Goal: Information Seeking & Learning: Learn about a topic

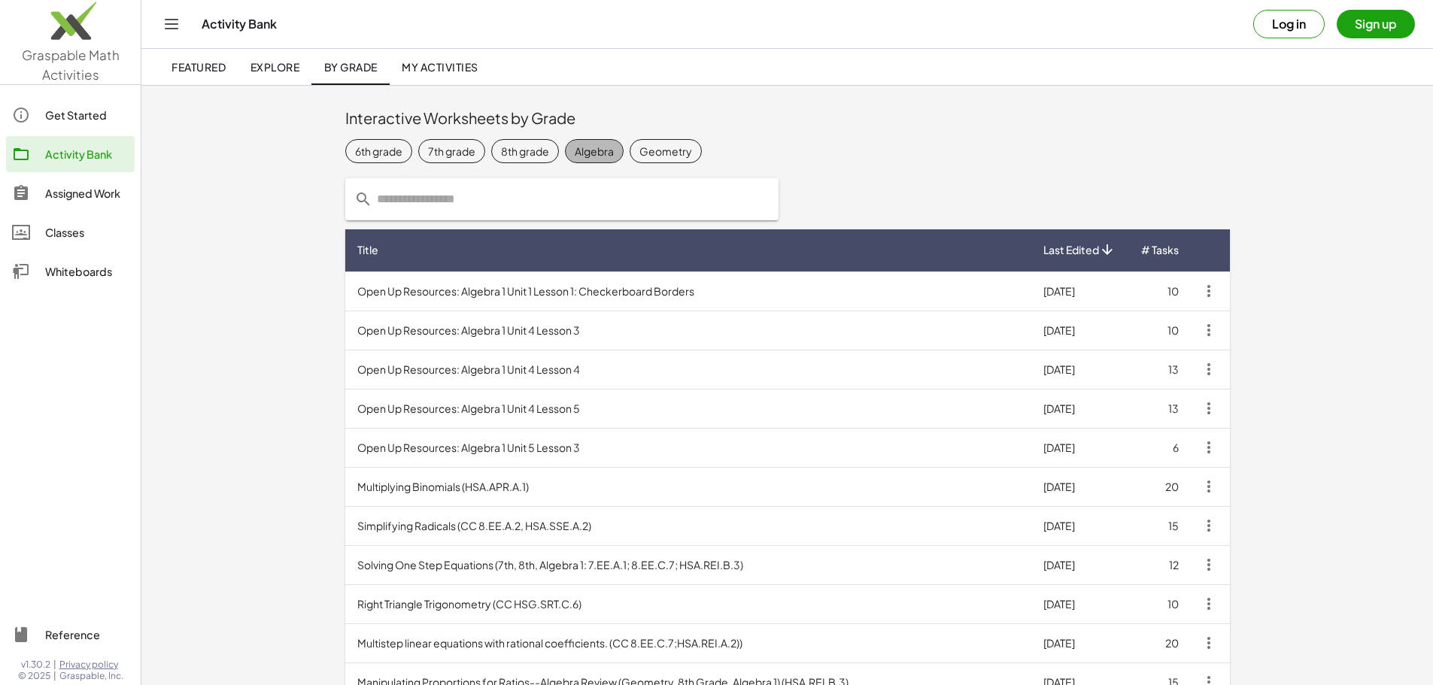
click at [575, 153] on div "Algebra" at bounding box center [594, 152] width 39 height 16
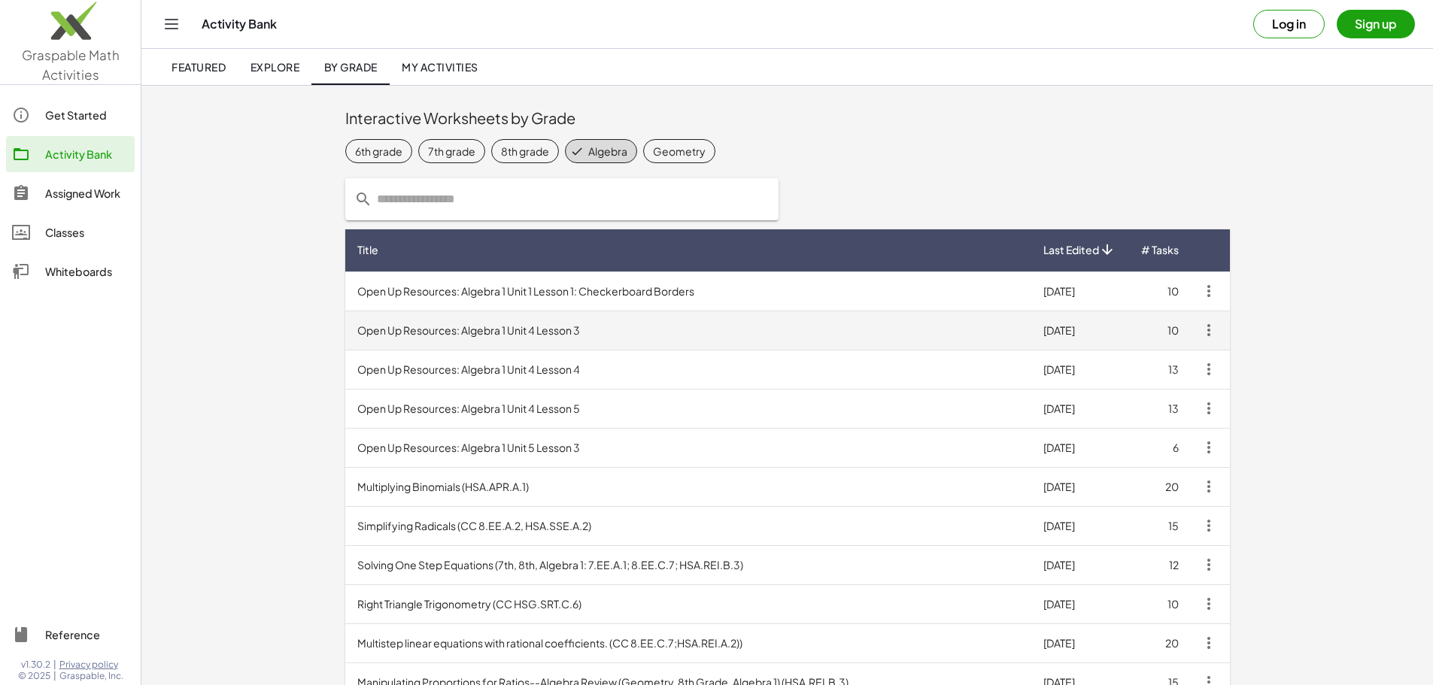
click at [345, 332] on td "Open Up Resources: Algebra 1 Unit 4 Lesson 3" at bounding box center [688, 330] width 686 height 39
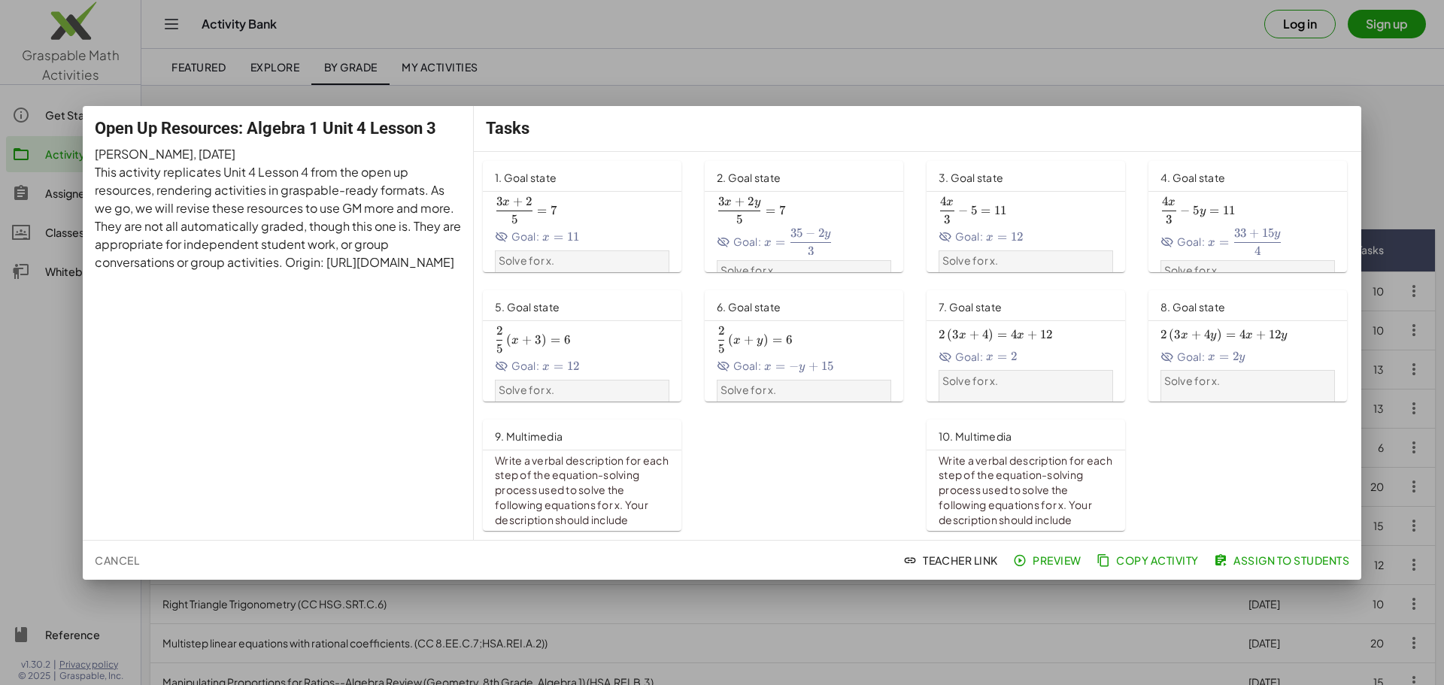
click at [498, 238] on icon at bounding box center [502, 237] width 14 height 14
click at [939, 234] on icon at bounding box center [946, 237] width 14 height 14
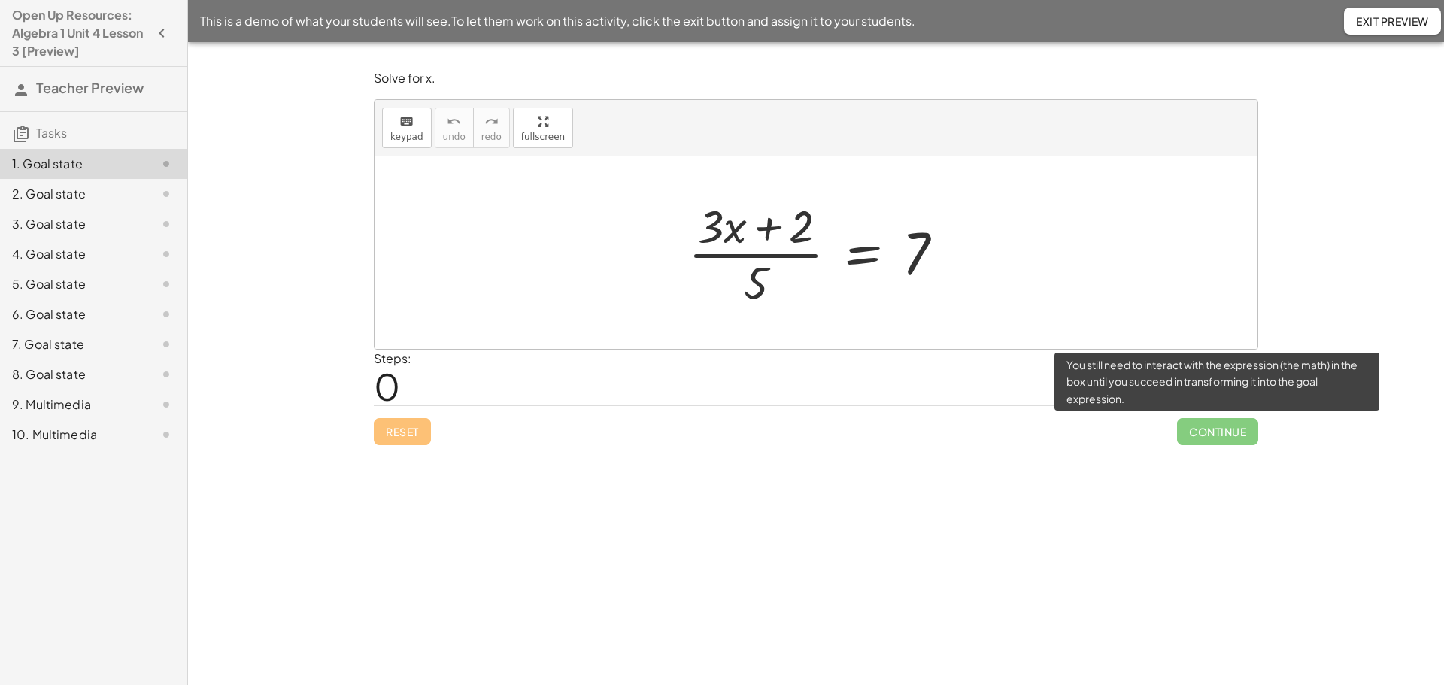
click at [1218, 430] on span "Continue" at bounding box center [1217, 431] width 81 height 27
click at [1214, 436] on span "Continue" at bounding box center [1217, 431] width 81 height 27
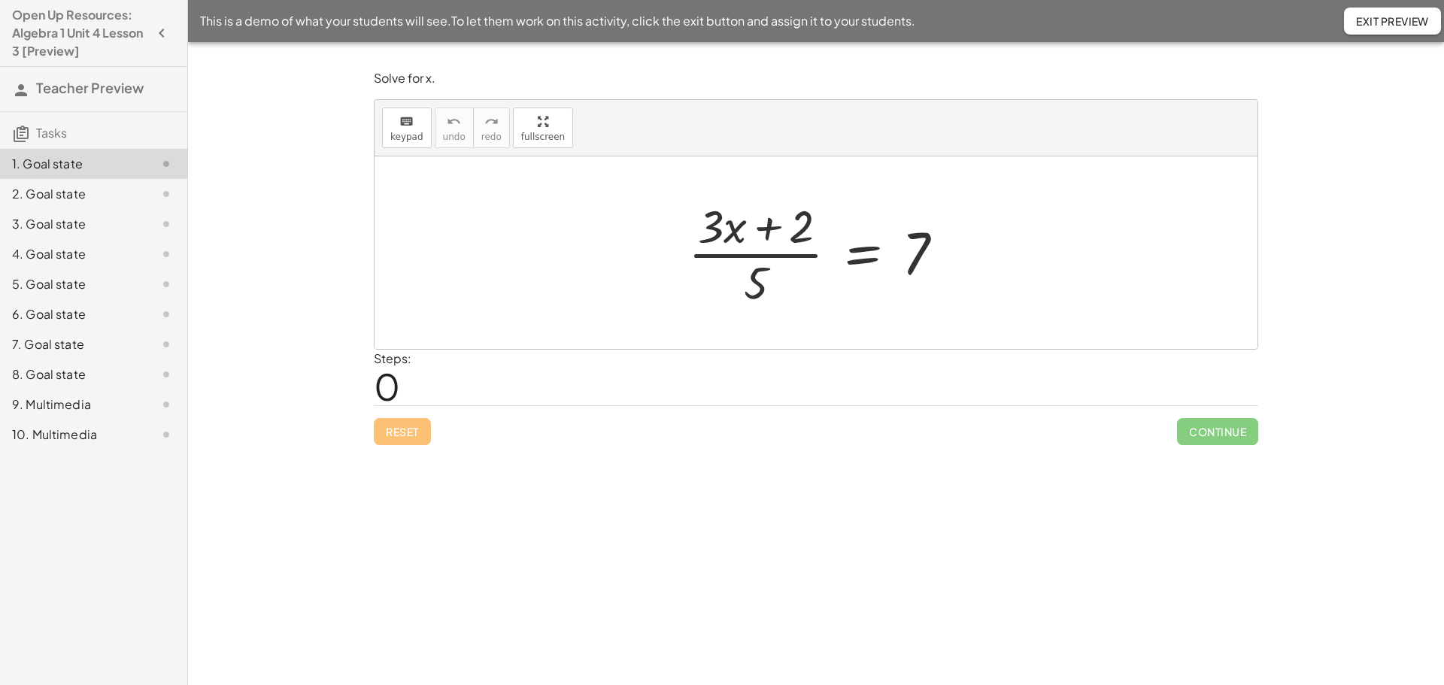
click at [385, 375] on span "0" at bounding box center [387, 386] width 26 height 46
click at [52, 191] on div "2. Goal state" at bounding box center [72, 194] width 121 height 18
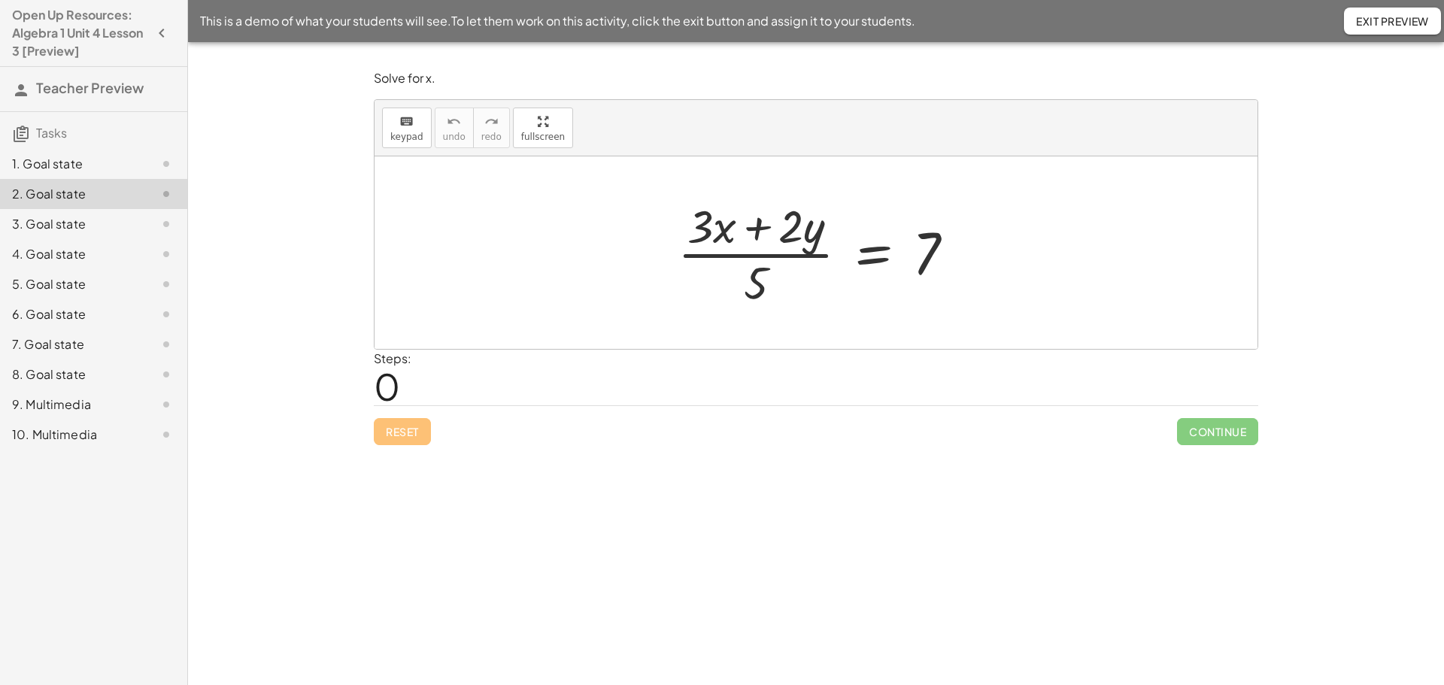
click at [44, 168] on div "1. Goal state" at bounding box center [72, 164] width 121 height 18
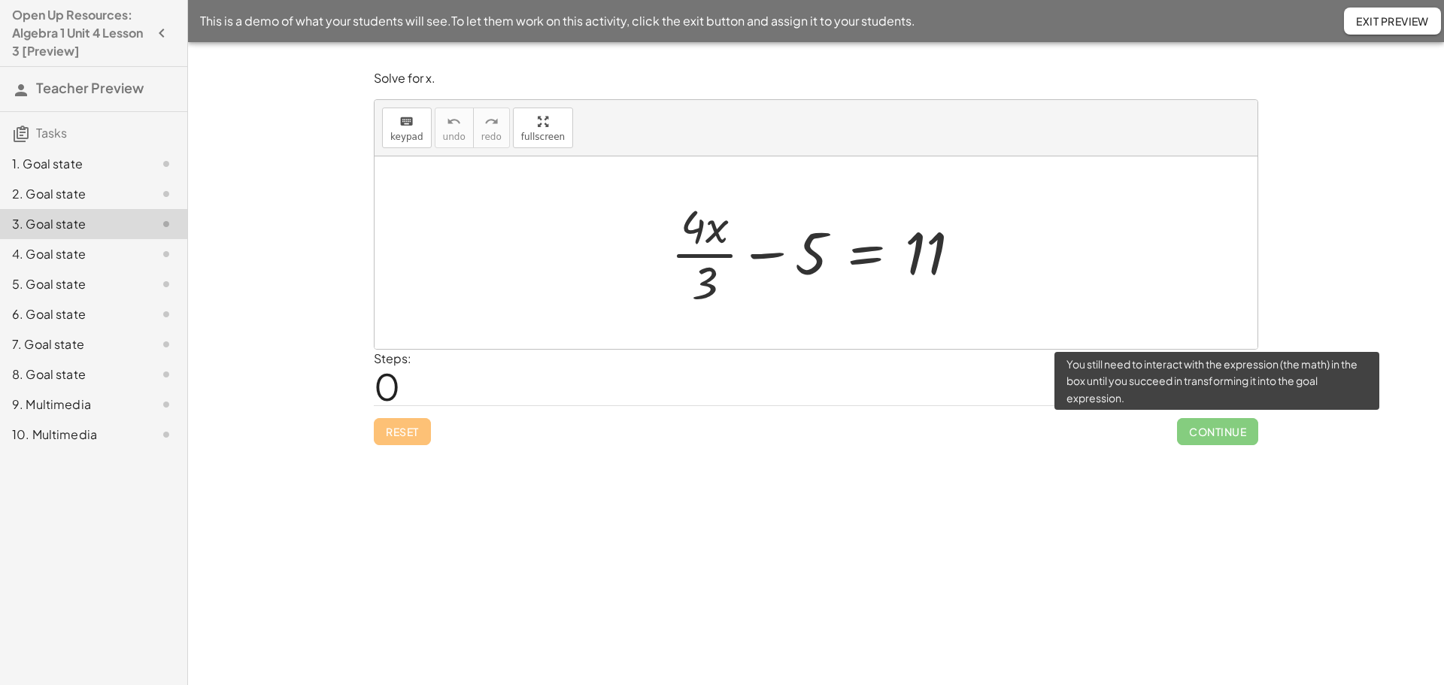
click at [1215, 436] on span "Continue" at bounding box center [1217, 431] width 81 height 27
